Goal: Task Accomplishment & Management: Manage account settings

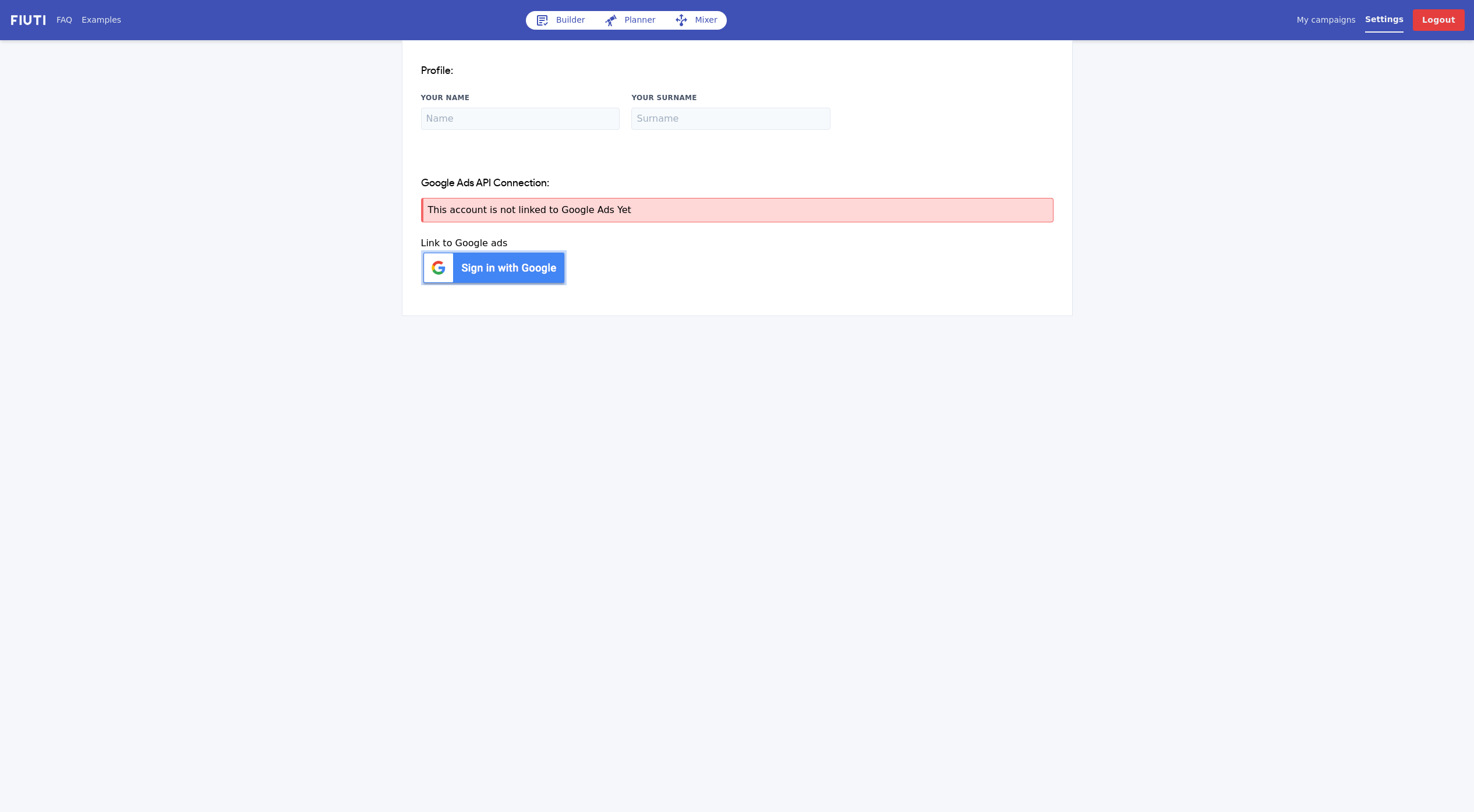
click at [523, 276] on img at bounding box center [493, 268] width 146 height 35
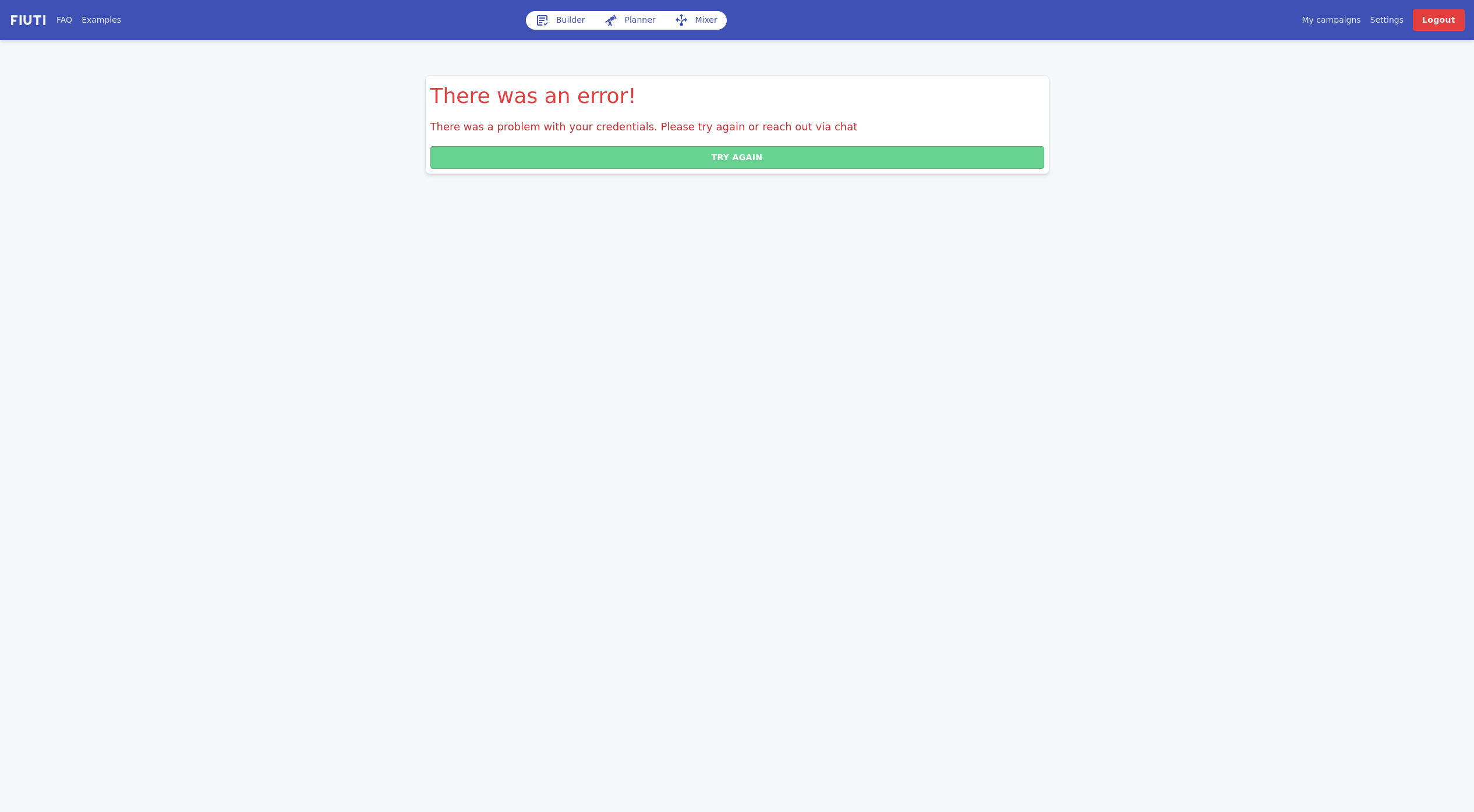
click at [670, 159] on button "Try again" at bounding box center [737, 157] width 614 height 23
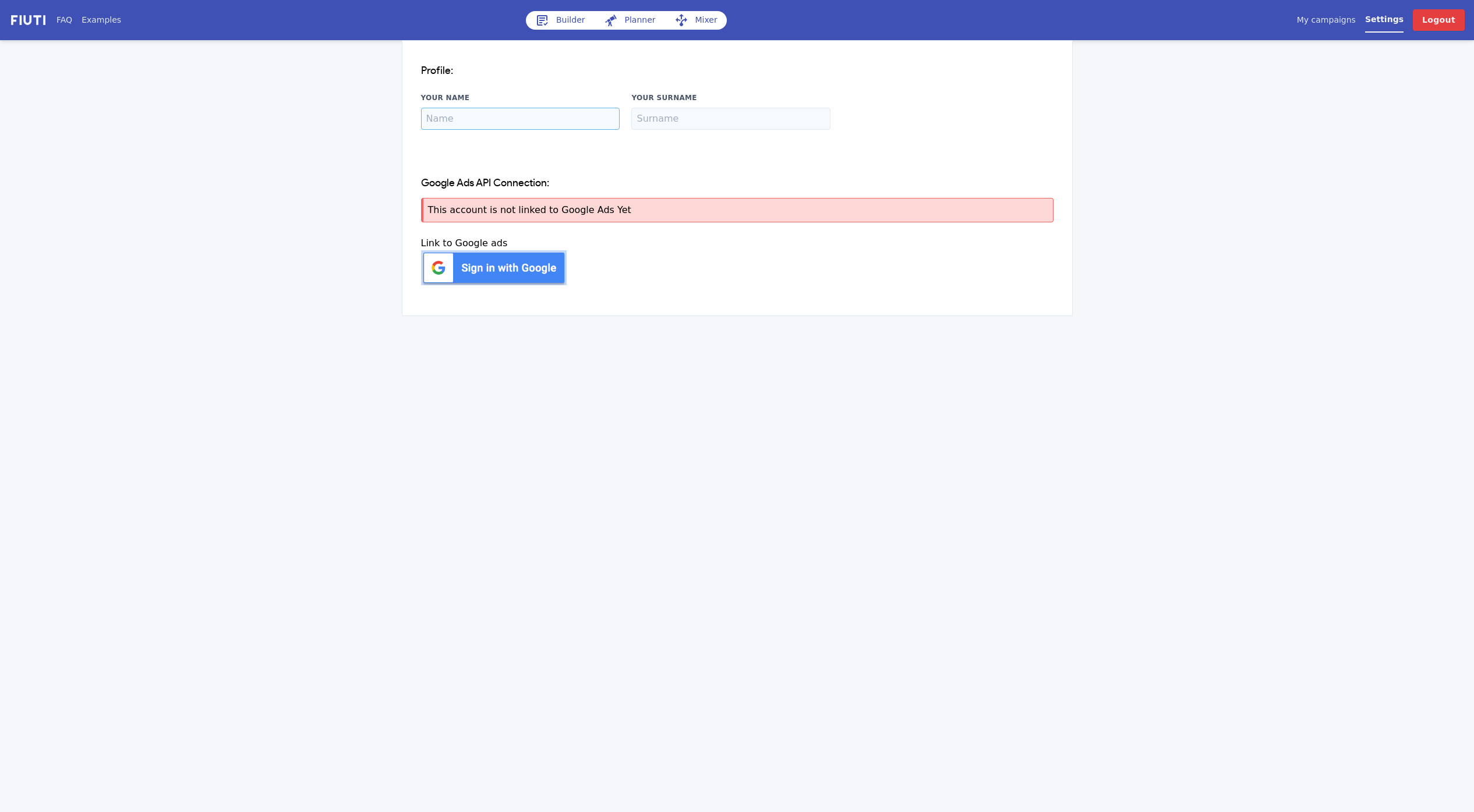
click at [500, 120] on input "Your Name" at bounding box center [520, 119] width 199 height 22
type input "[PERSON_NAME]"
click at [680, 125] on input "Your Surname" at bounding box center [730, 119] width 199 height 22
type input "[PERSON_NAME]"
click at [938, 123] on button "Update" at bounding box center [947, 118] width 211 height 23
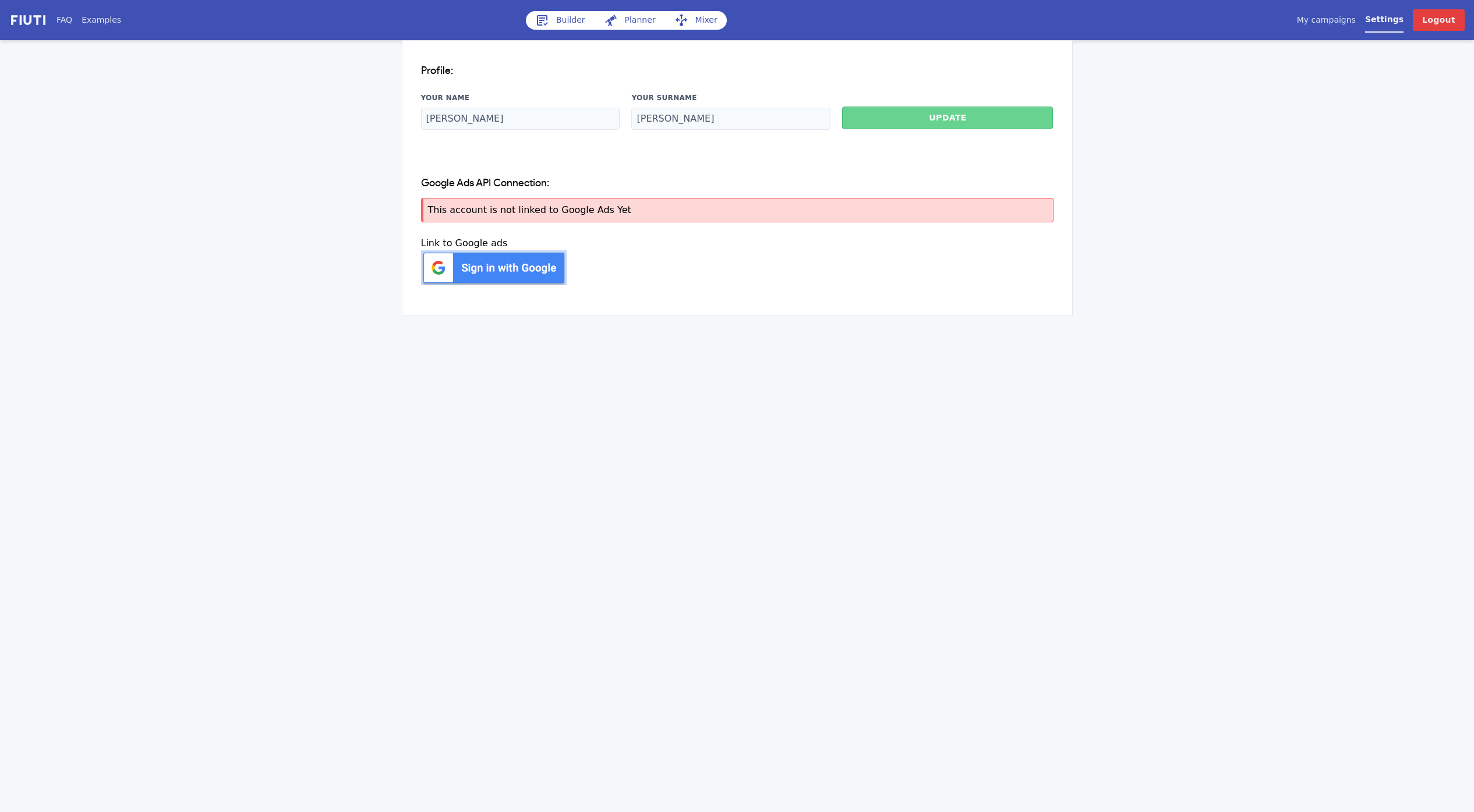
click at [929, 120] on button "Update" at bounding box center [947, 118] width 211 height 23
click at [1333, 19] on link "My campaigns" at bounding box center [1326, 20] width 59 height 12
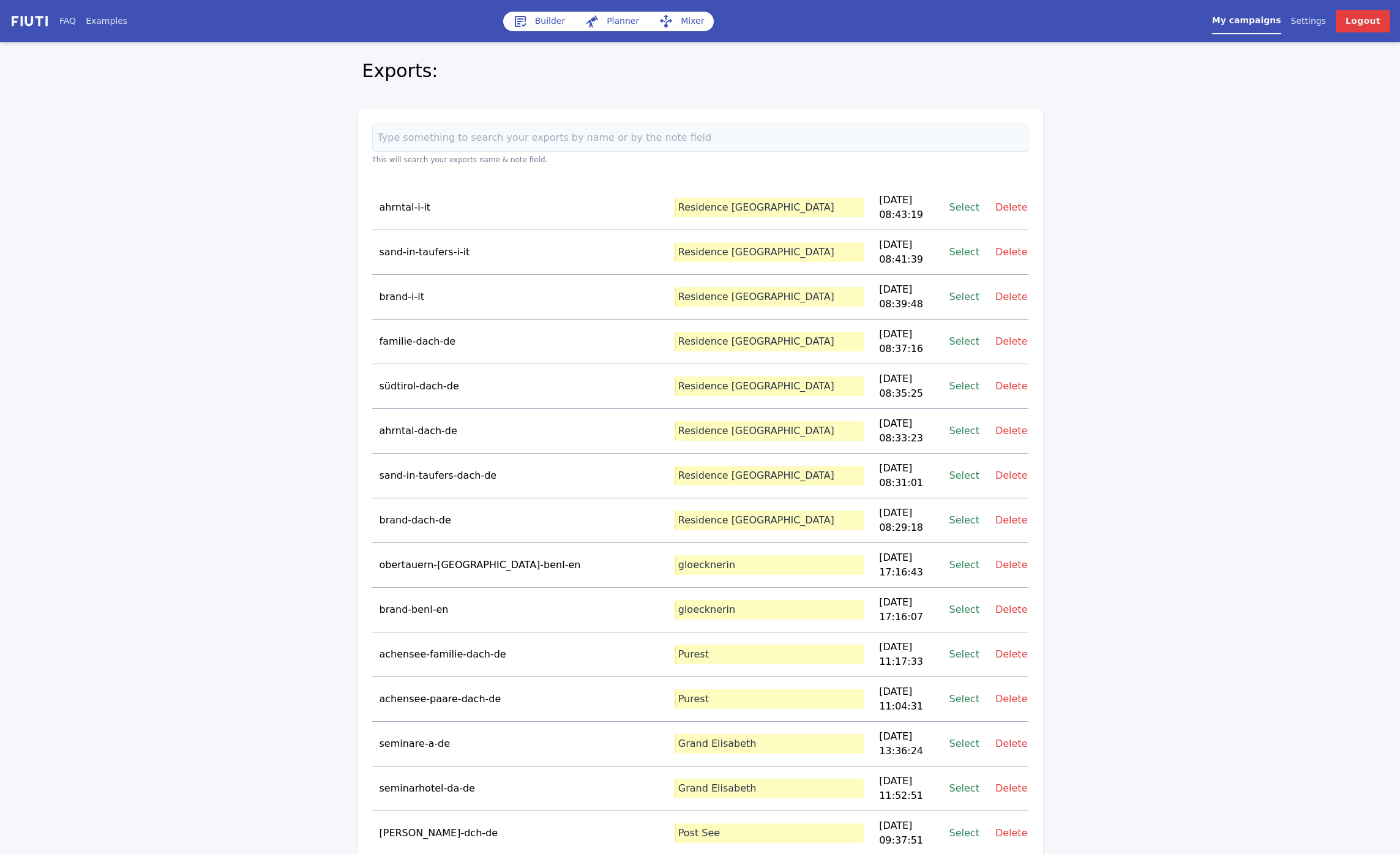
drag, startPoint x: 1169, startPoint y: 177, endPoint x: 1141, endPoint y: 86, distance: 95.2
